Goal: Task Accomplishment & Management: Use online tool/utility

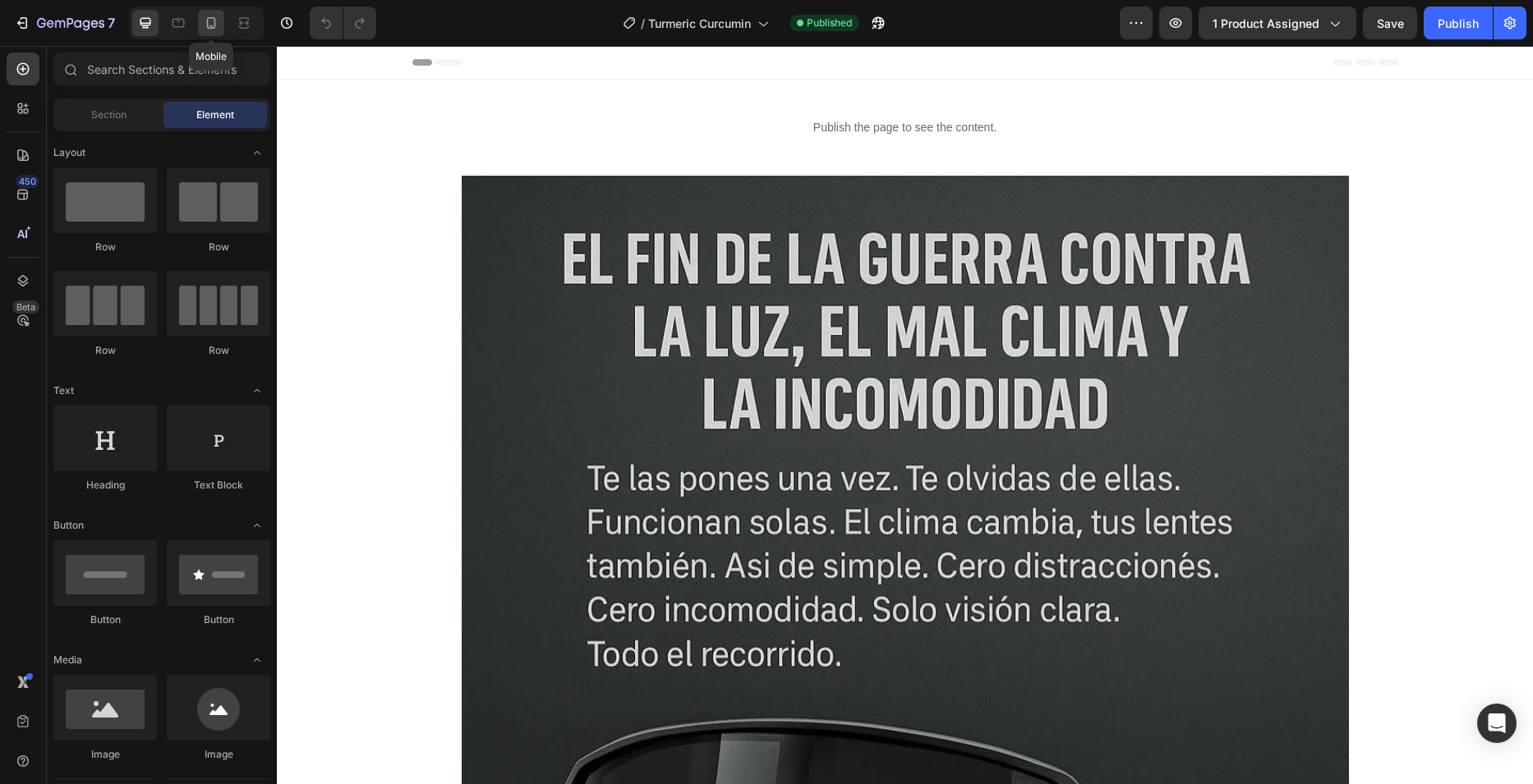
click at [222, 24] on div at bounding box center [211, 22] width 26 height 26
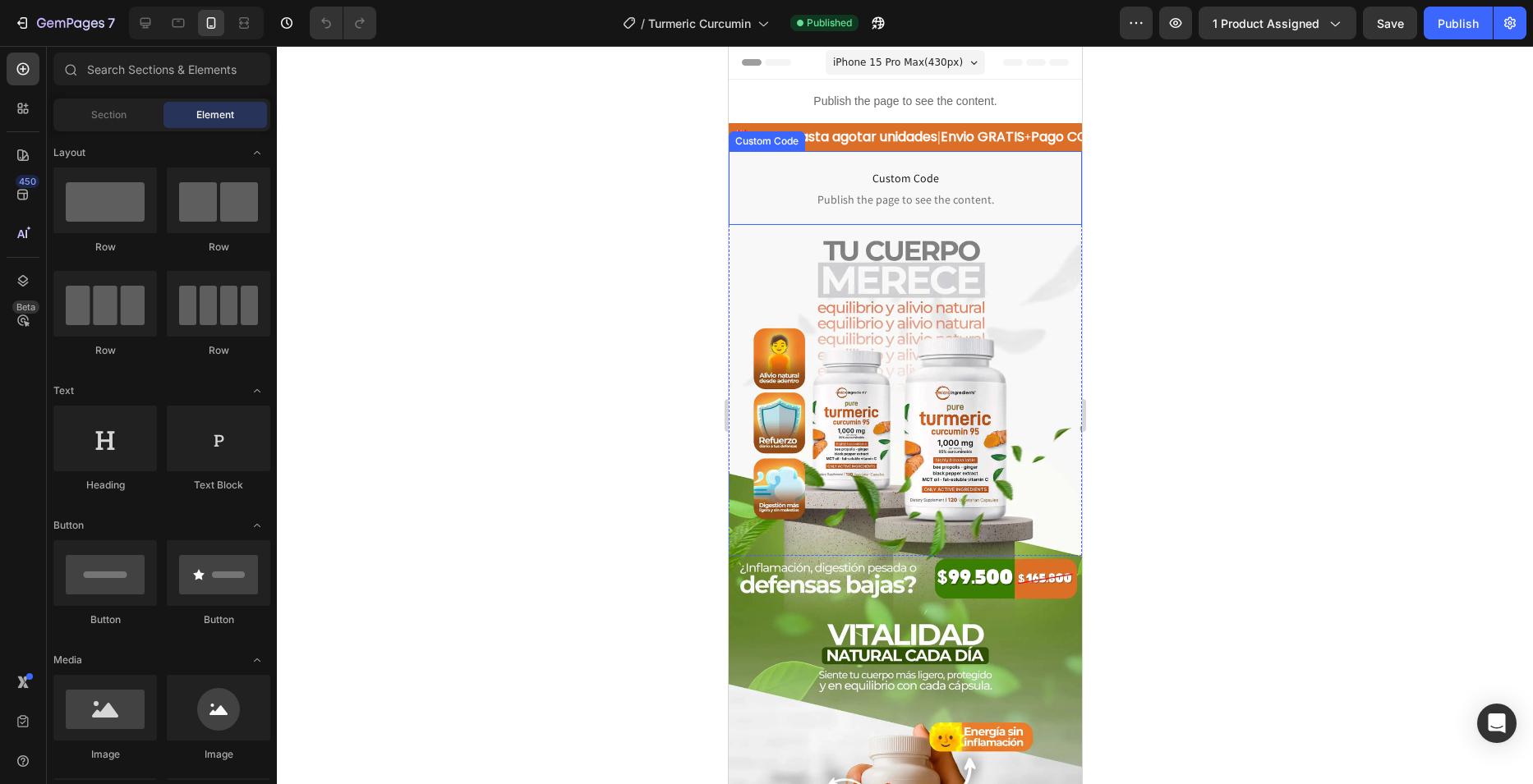
click at [926, 183] on span "Custom Code" at bounding box center [904, 178] width 353 height 19
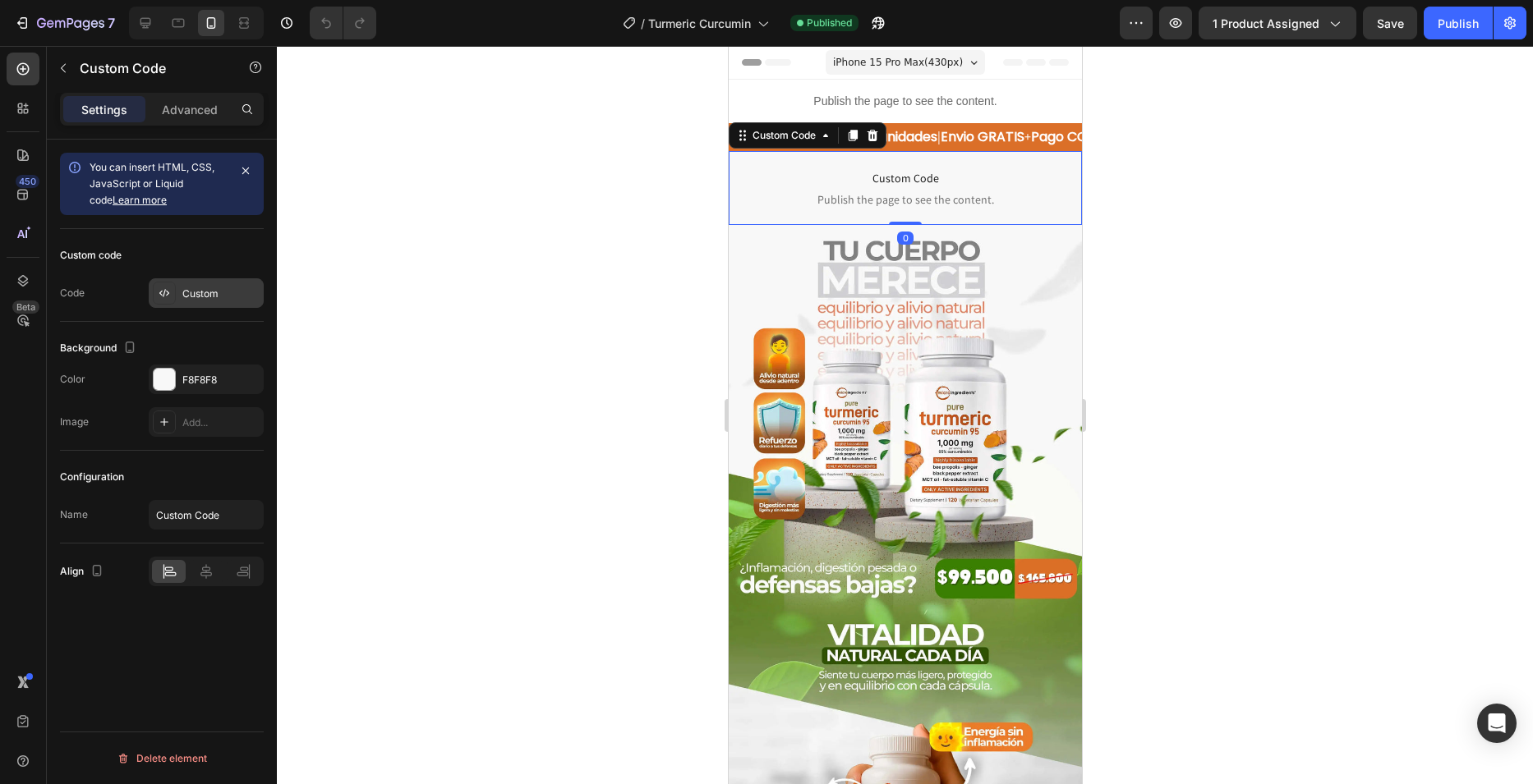
click at [181, 281] on div "Custom" at bounding box center [206, 293] width 115 height 30
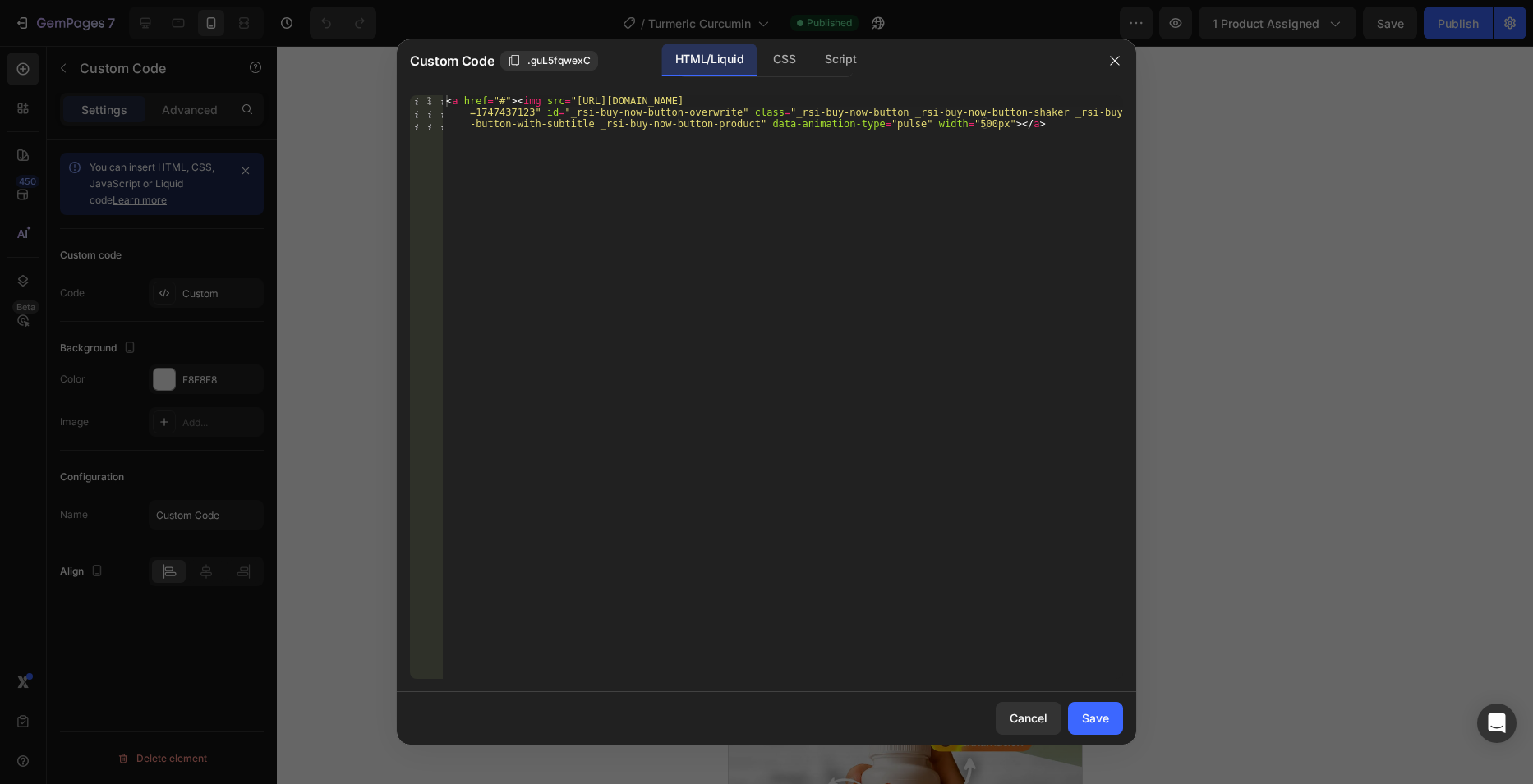
type textarea "<a href="#"><img src="https://cdn.shopify.com/s/files/1/0682/0239/7922/files/bo…"
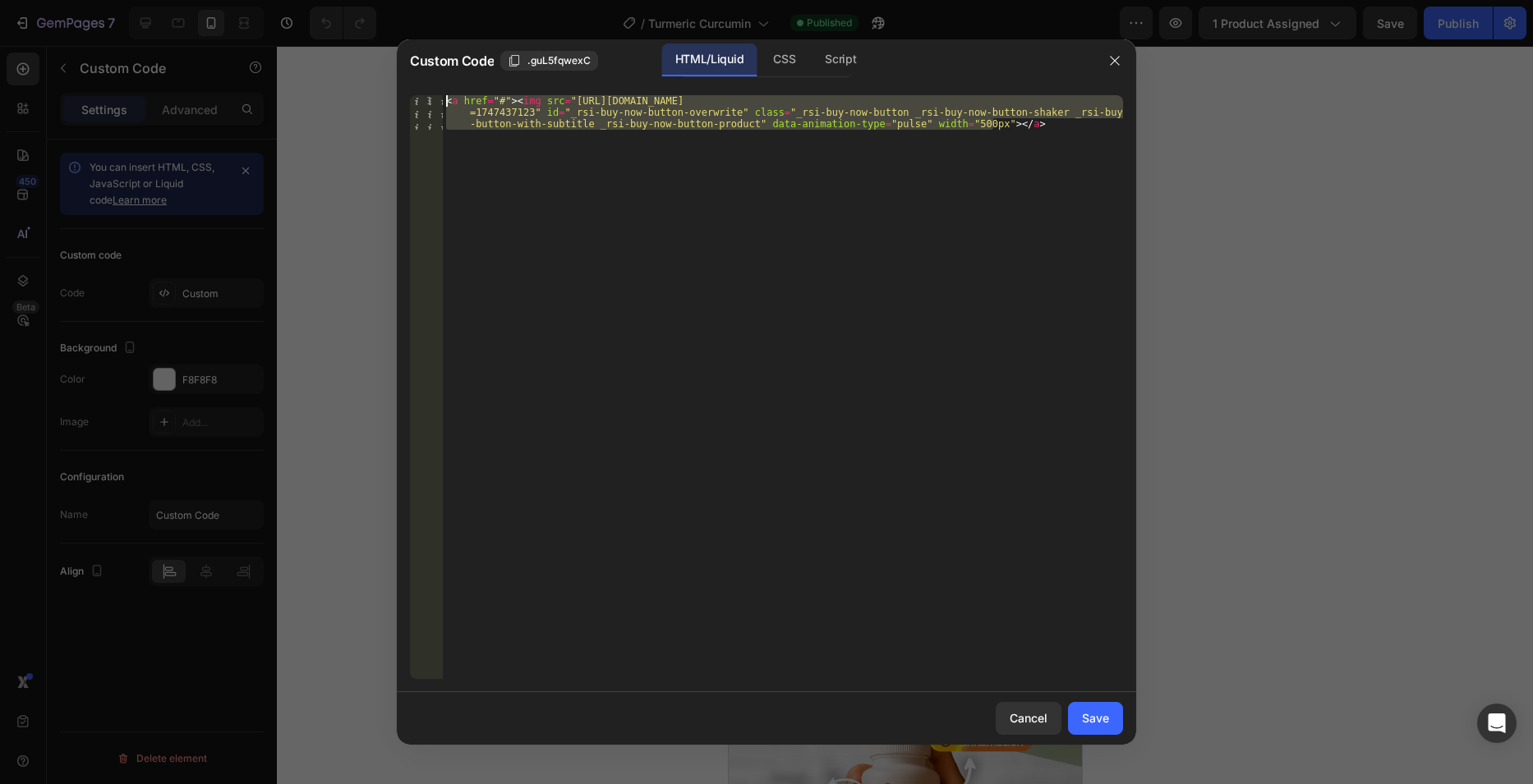
drag, startPoint x: 1029, startPoint y: 135, endPoint x: 418, endPoint y: 83, distance: 613.2
click at [418, 83] on div "<a href="#"><img src="https://cdn.shopify.com/s/files/1/0682/0239/7922/files/bo…" at bounding box center [766, 387] width 740 height 610
click at [1122, 57] on button "button" at bounding box center [1114, 60] width 26 height 26
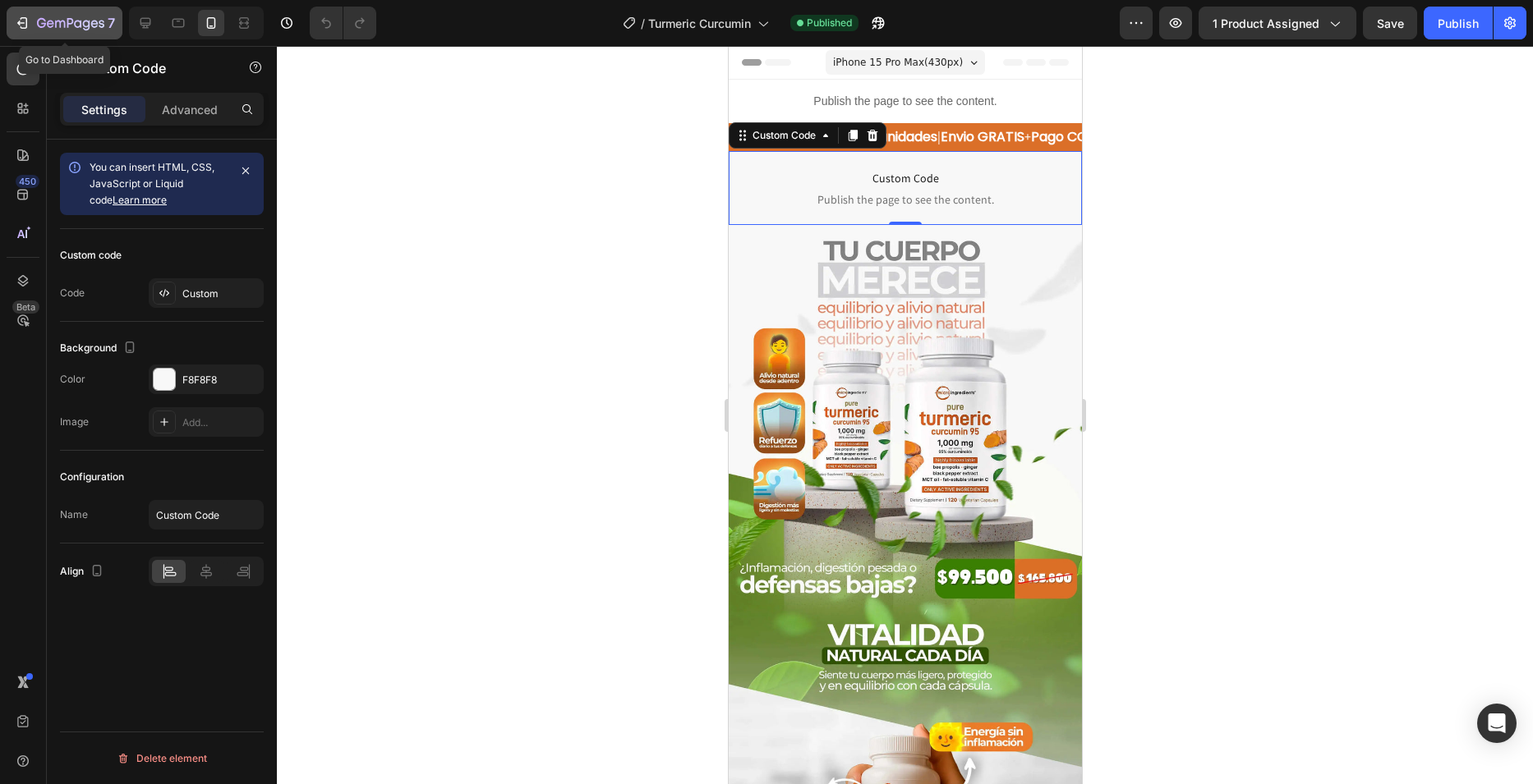
click at [63, 24] on icon "button" at bounding box center [71, 24] width 68 height 14
